Goal: Information Seeking & Learning: Learn about a topic

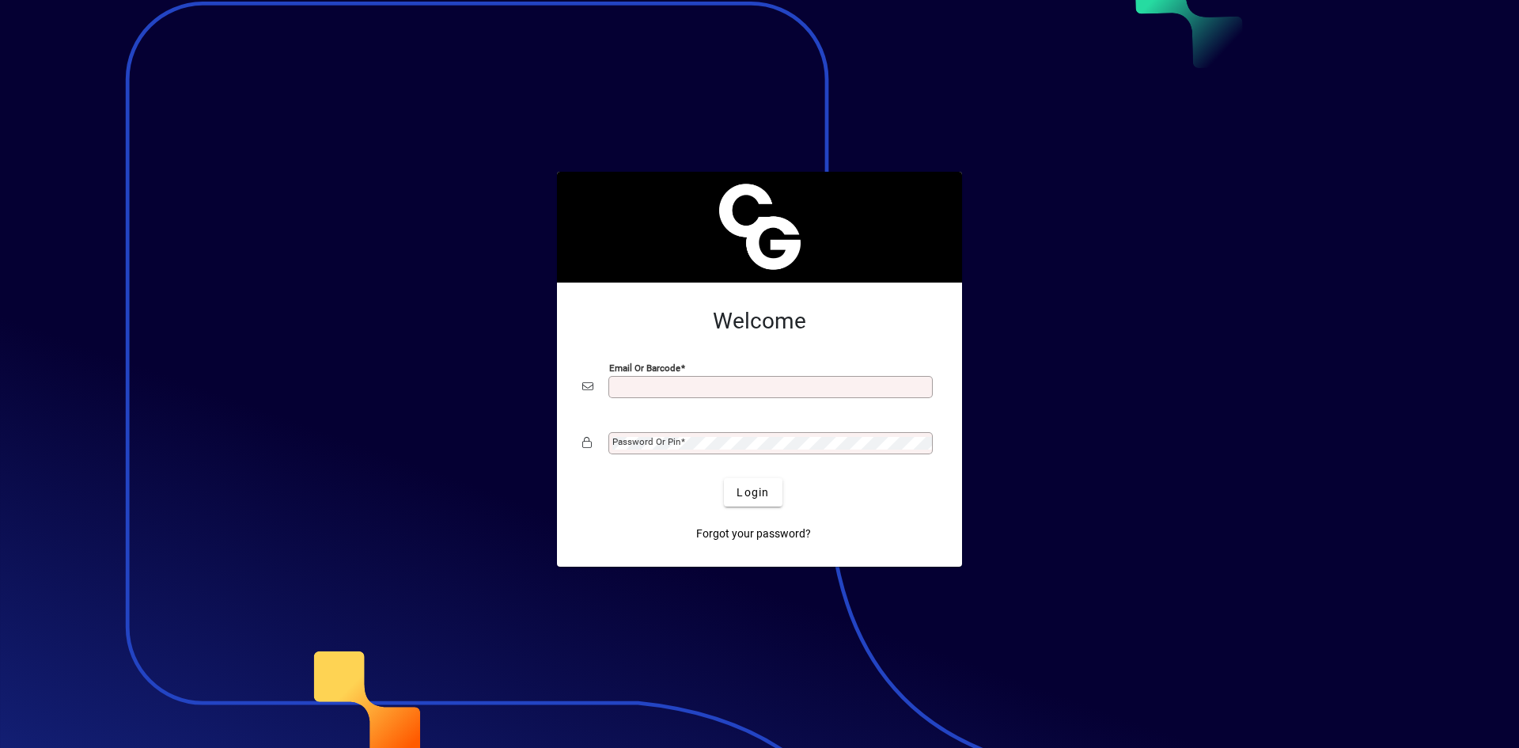
click at [755, 380] on div "Email or Barcode" at bounding box center [771, 387] width 324 height 22
click at [755, 384] on input "Email or Barcode" at bounding box center [772, 387] width 320 height 13
type input "**********"
click at [757, 492] on span "Login" at bounding box center [753, 492] width 32 height 17
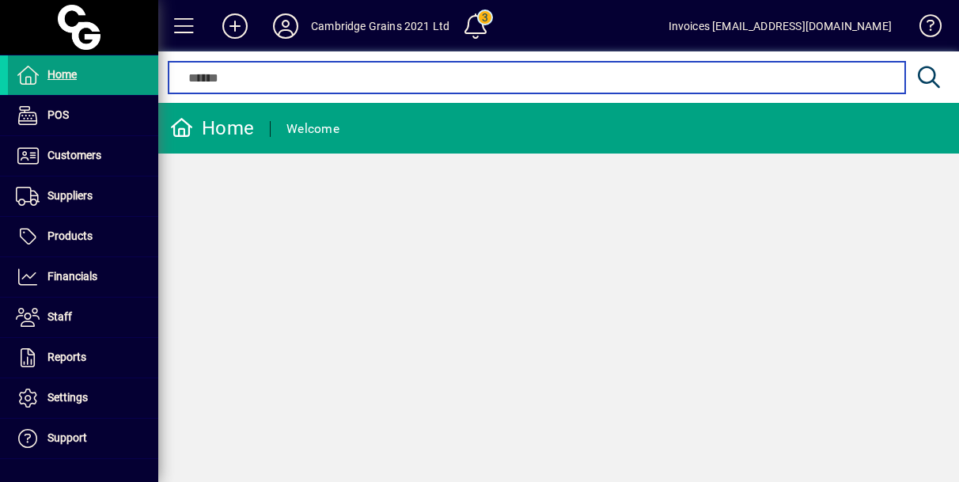
click at [255, 78] on input "text" at bounding box center [536, 77] width 712 height 19
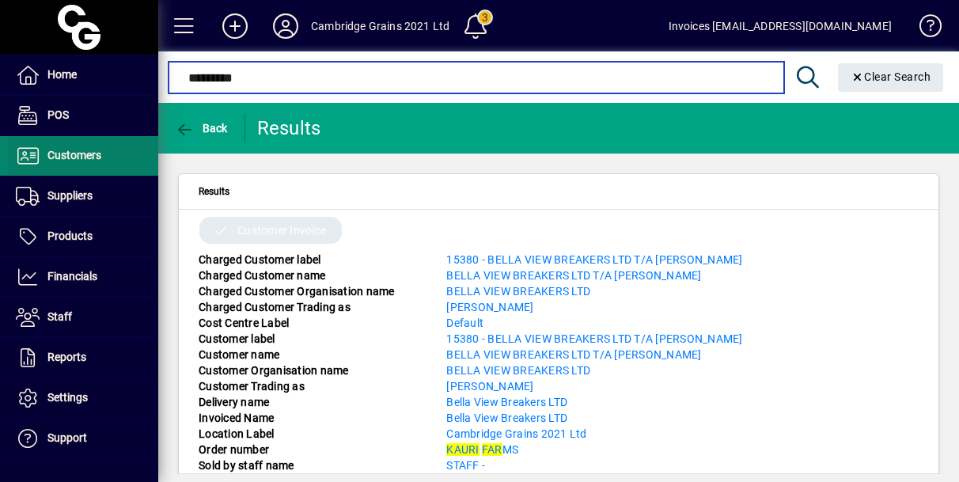
type input "*********"
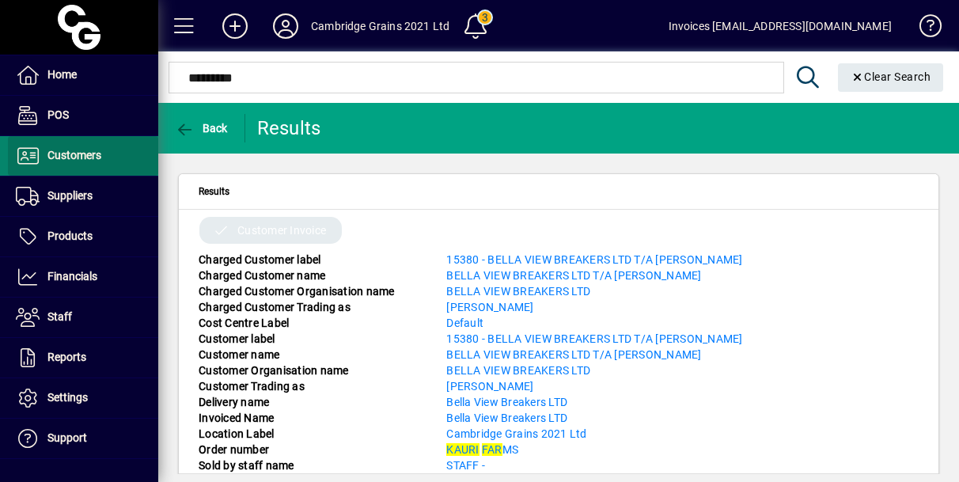
click at [84, 151] on span "Customers" at bounding box center [74, 155] width 54 height 13
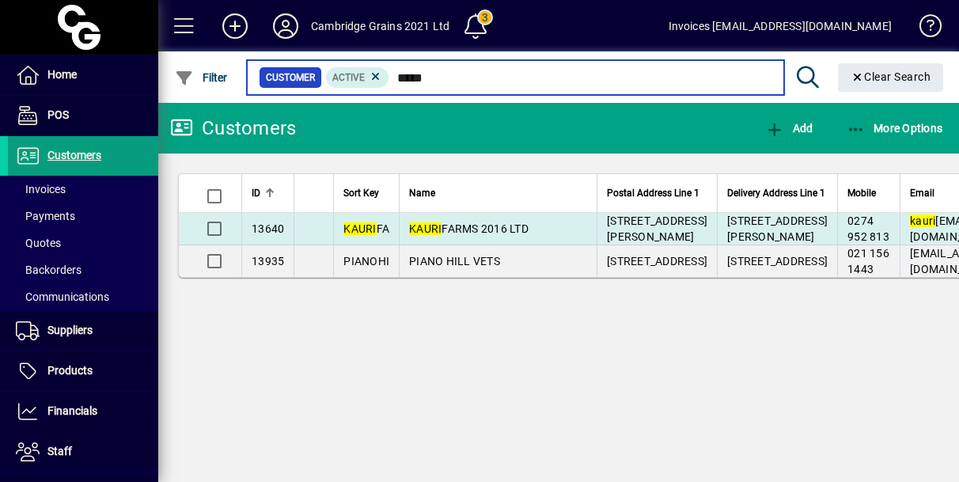
type input "*****"
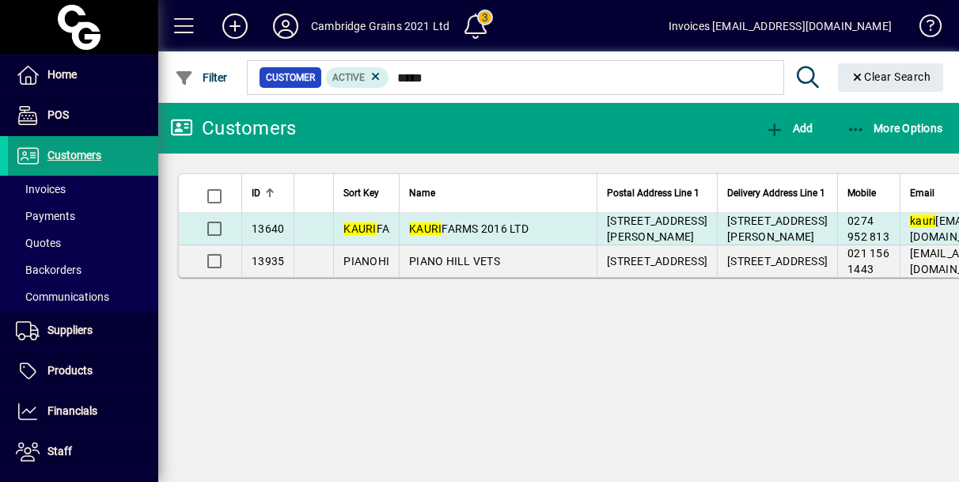
click at [430, 242] on td "KAURI FARMS 2016 LTD" at bounding box center [498, 229] width 198 height 32
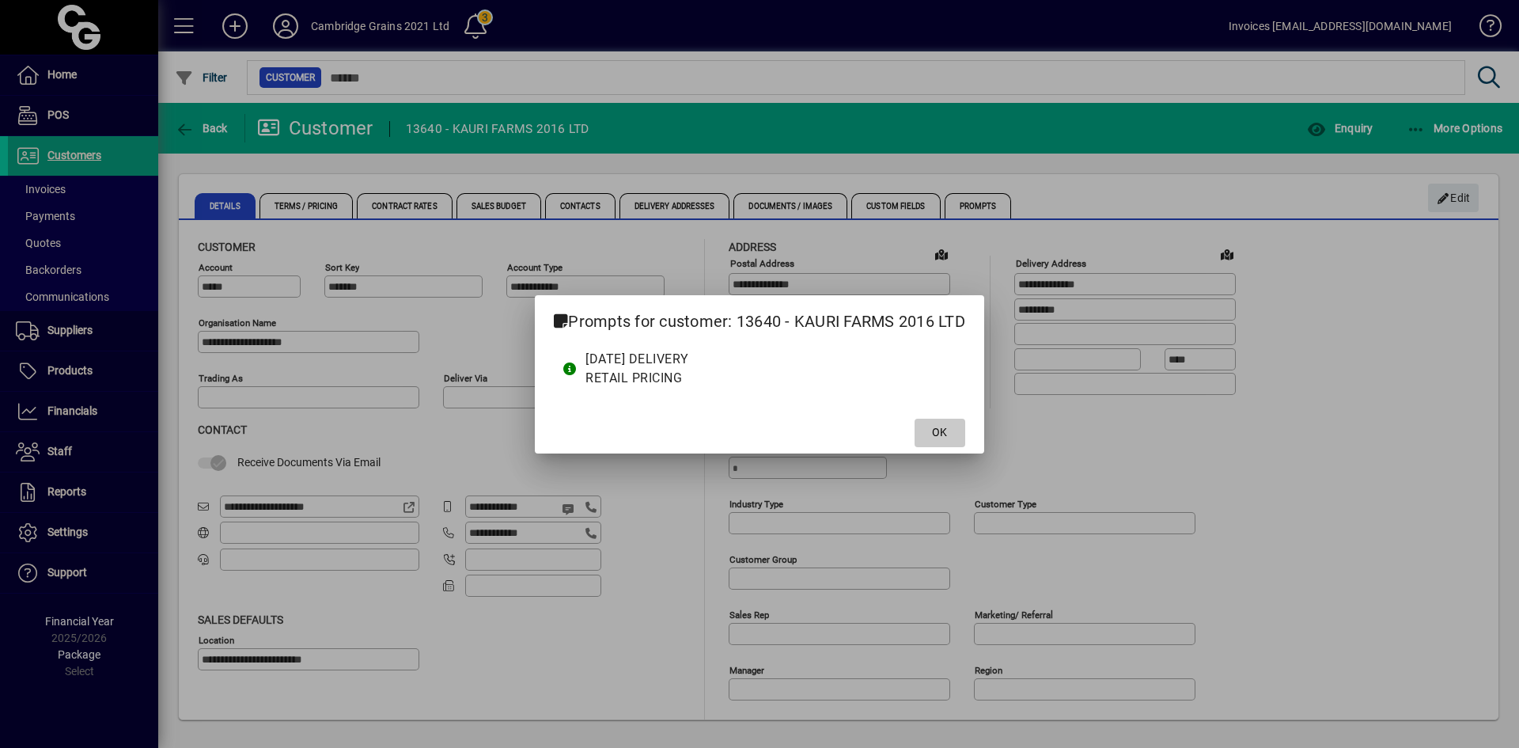
click at [935, 423] on span at bounding box center [940, 433] width 51 height 38
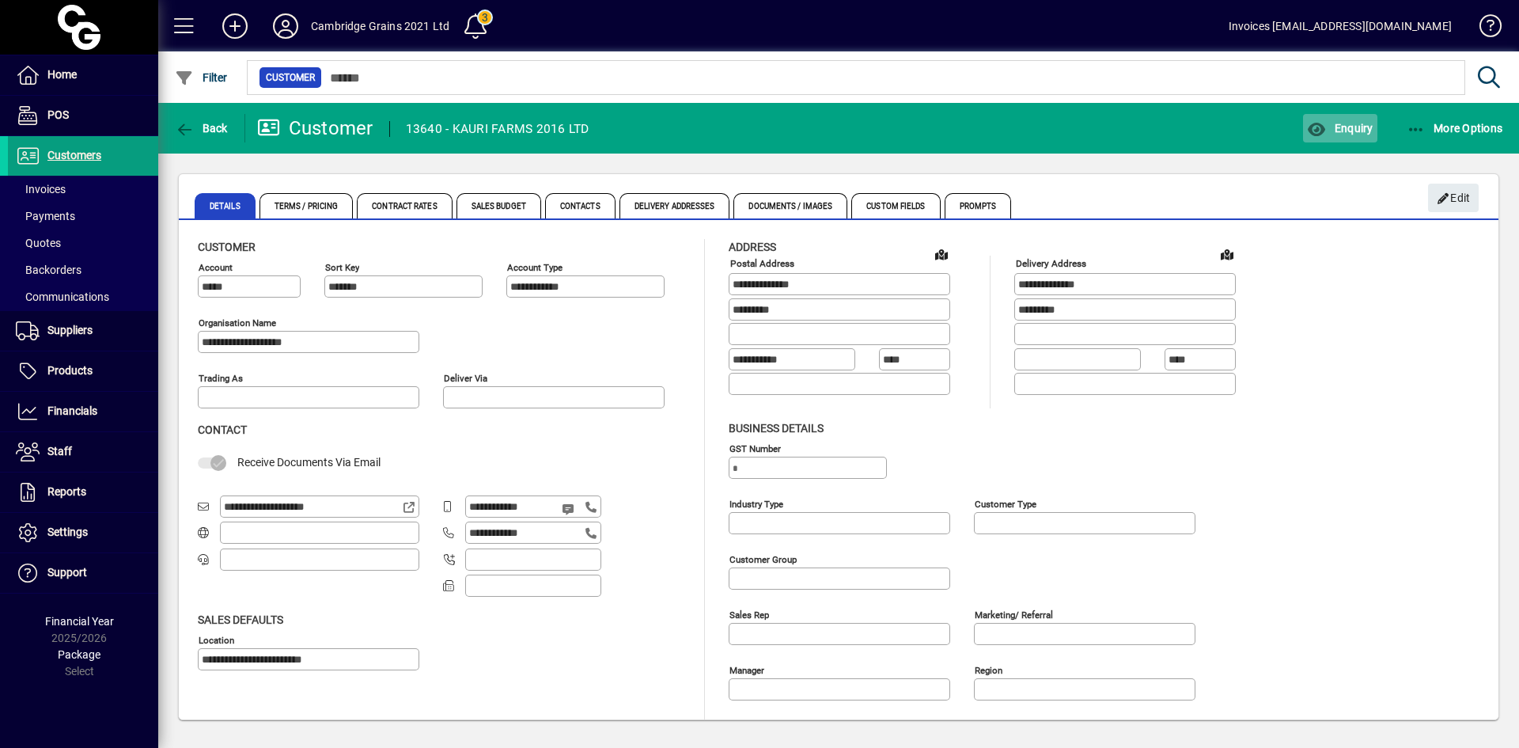
click at [1326, 123] on icon "button" at bounding box center [1317, 130] width 20 height 16
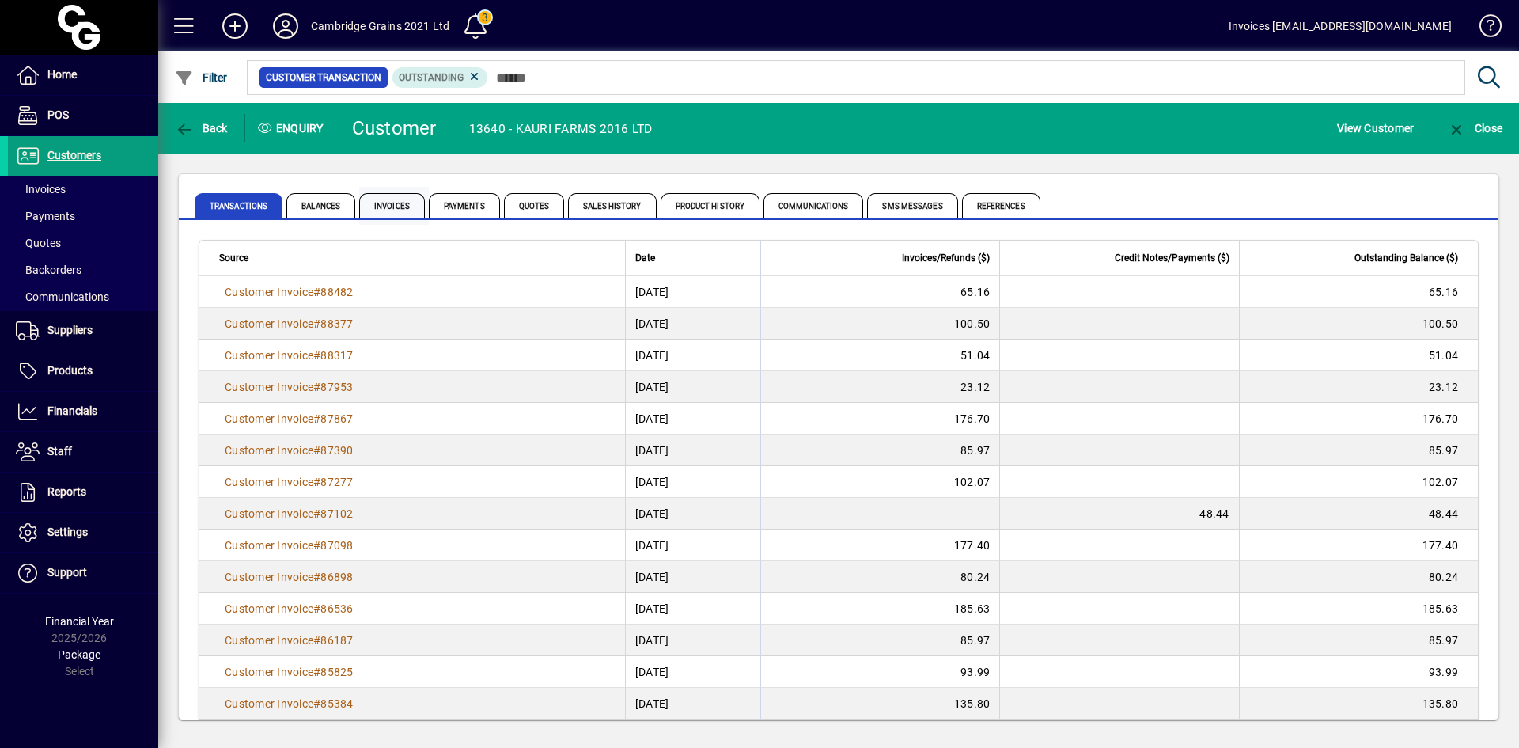
click at [386, 208] on span "Invoices" at bounding box center [392, 205] width 66 height 25
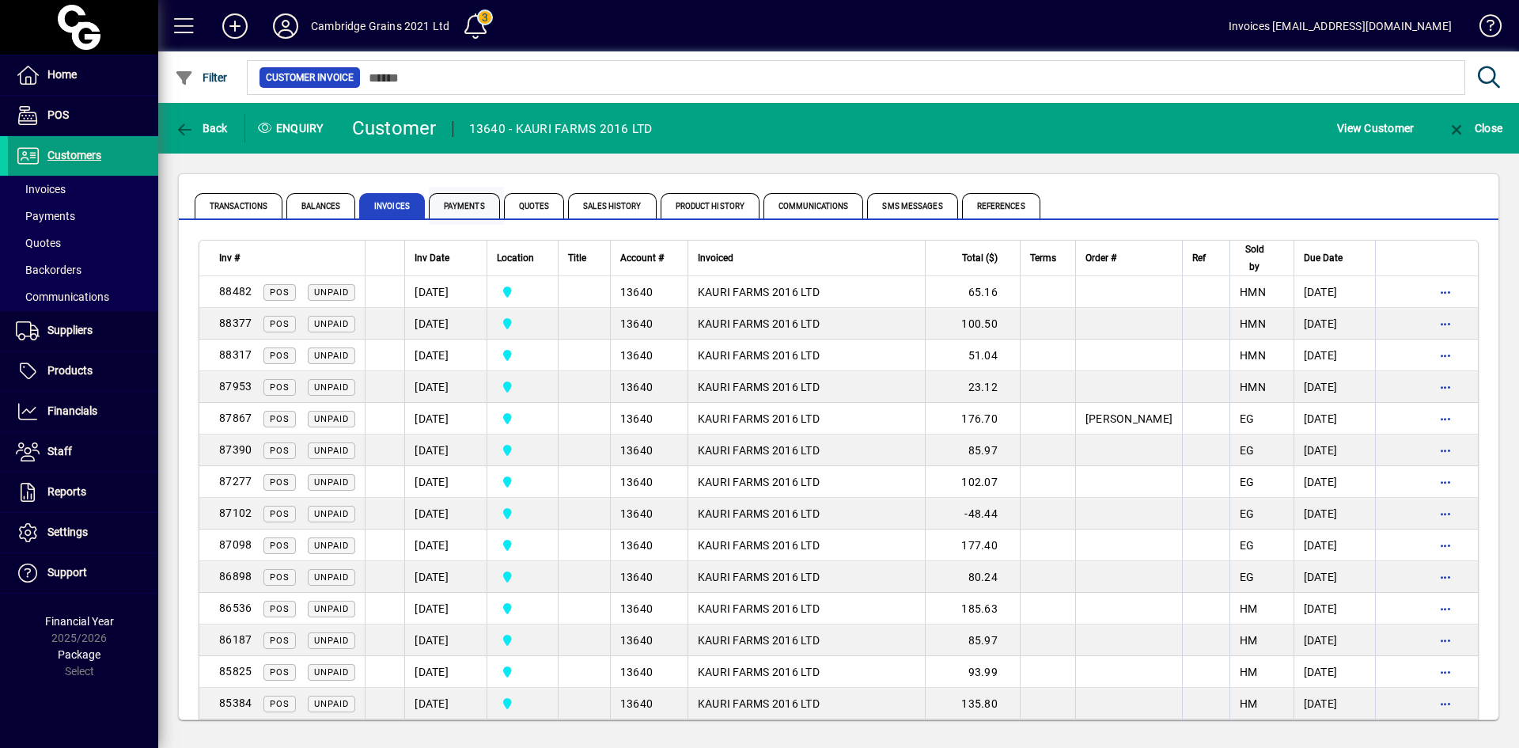
click at [456, 207] on span "Payments" at bounding box center [464, 205] width 71 height 25
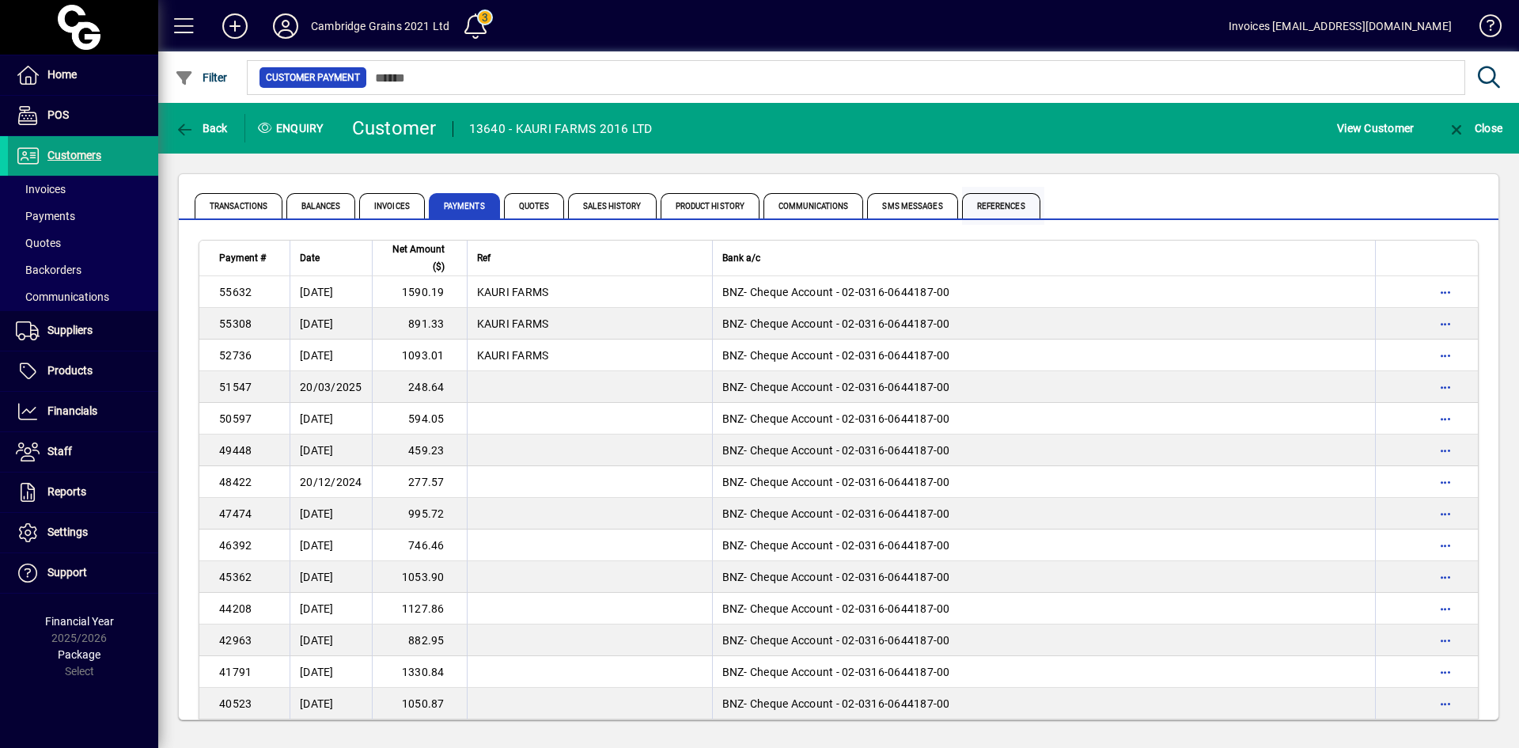
click at [993, 209] on span "References" at bounding box center [1001, 205] width 78 height 25
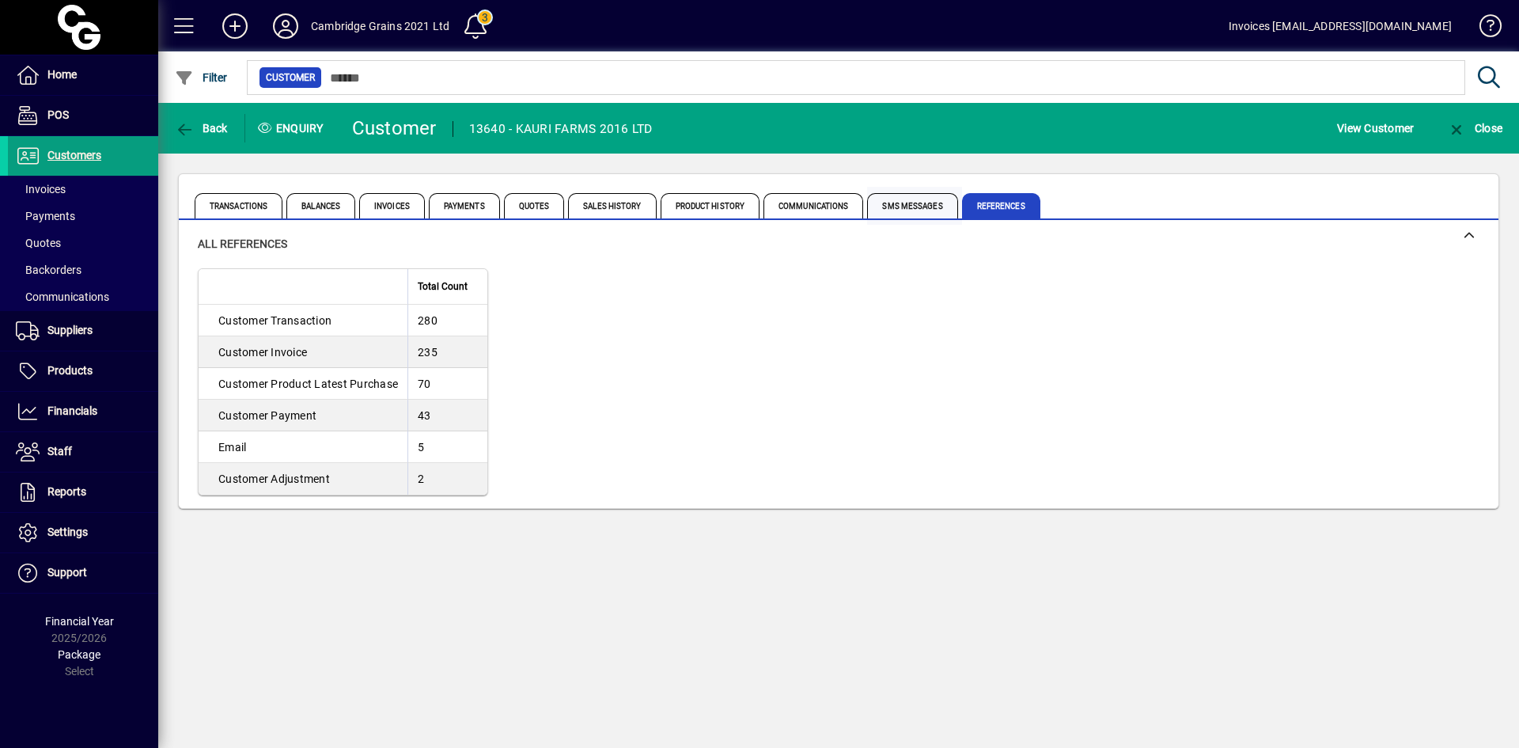
click at [919, 201] on span "SMS Messages" at bounding box center [912, 205] width 90 height 25
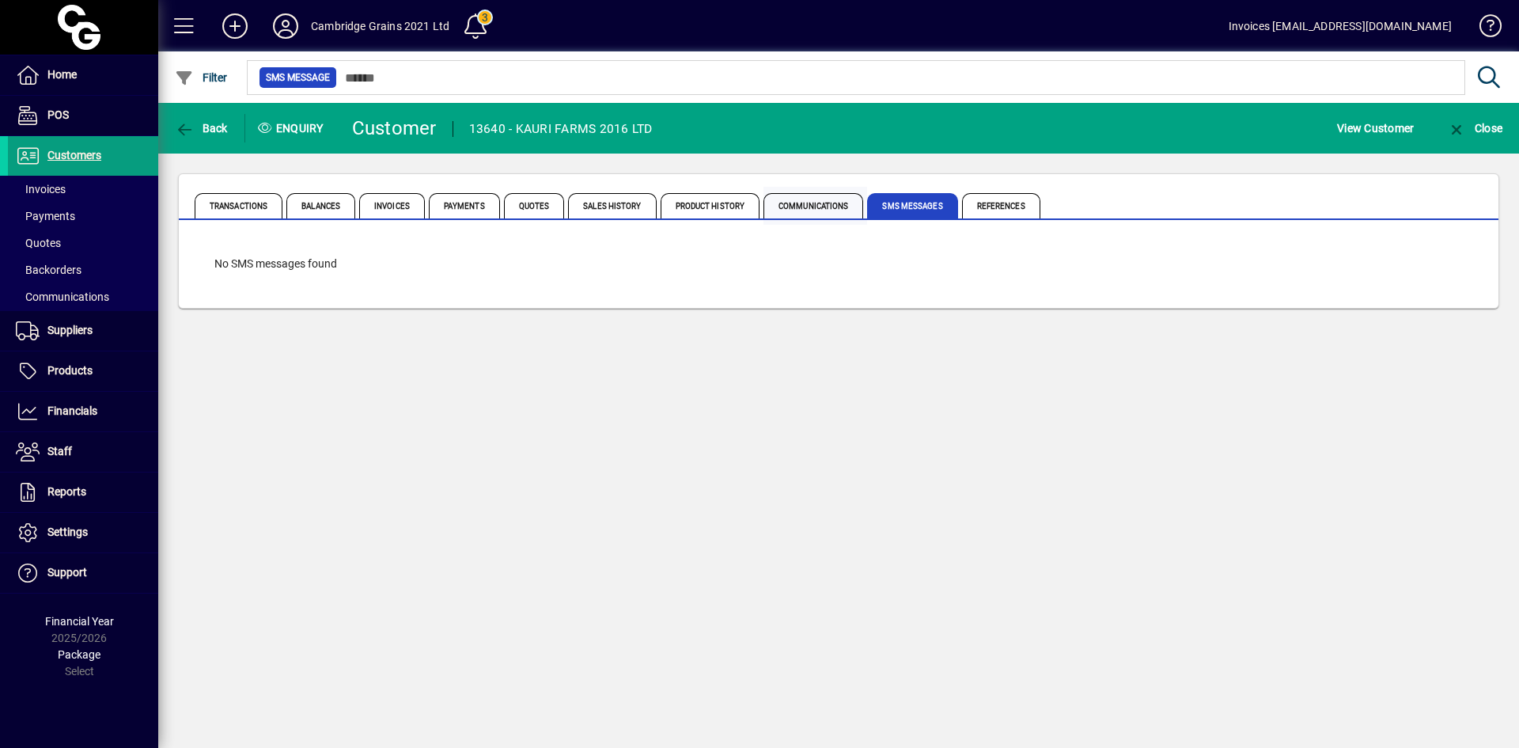
click at [799, 206] on span "Communications" at bounding box center [814, 205] width 100 height 25
drag, startPoint x: 707, startPoint y: 199, endPoint x: 654, endPoint y: 198, distance: 53.0
click at [707, 199] on span "Product History" at bounding box center [711, 205] width 100 height 25
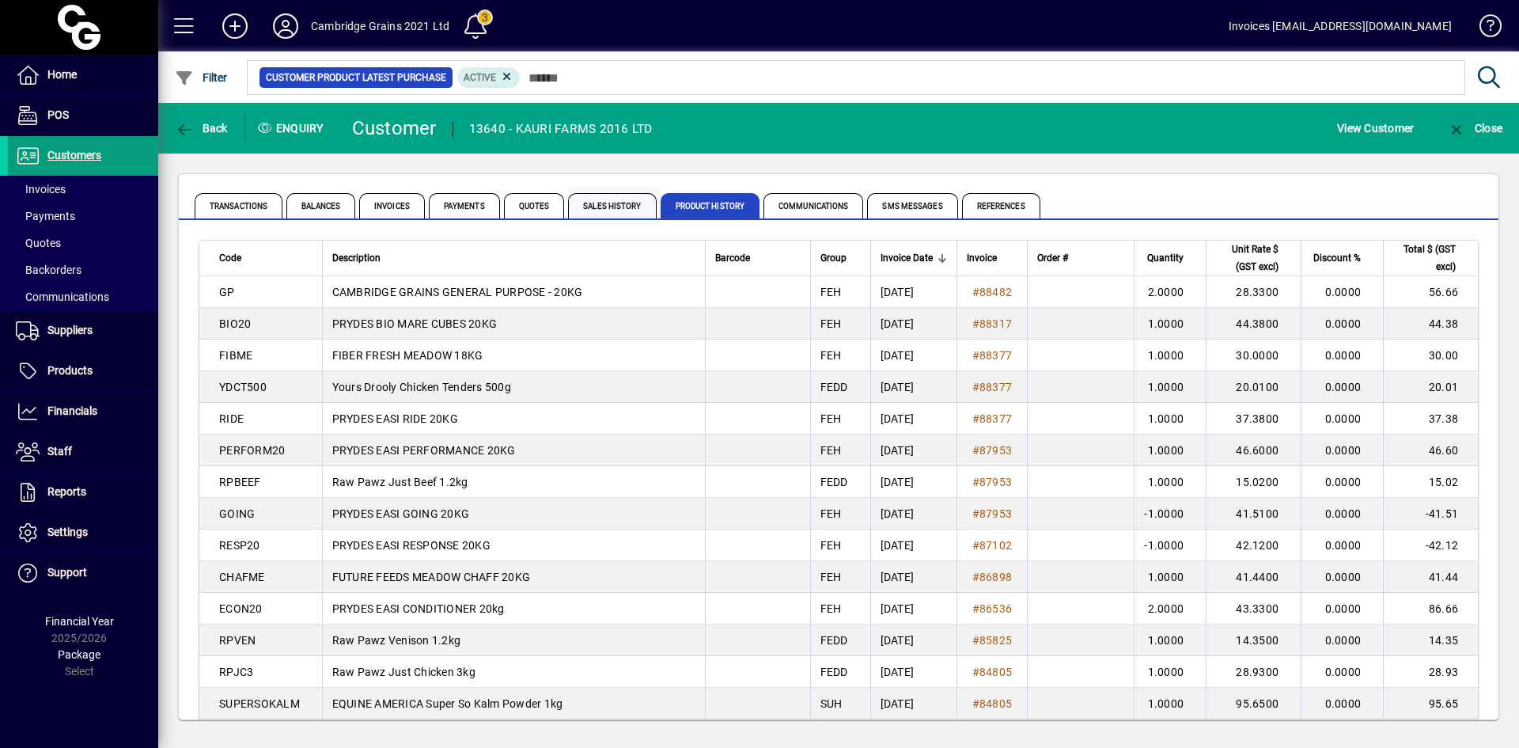
click at [587, 200] on span "Sales History" at bounding box center [612, 205] width 88 height 25
